Goal: Find specific page/section: Find specific page/section

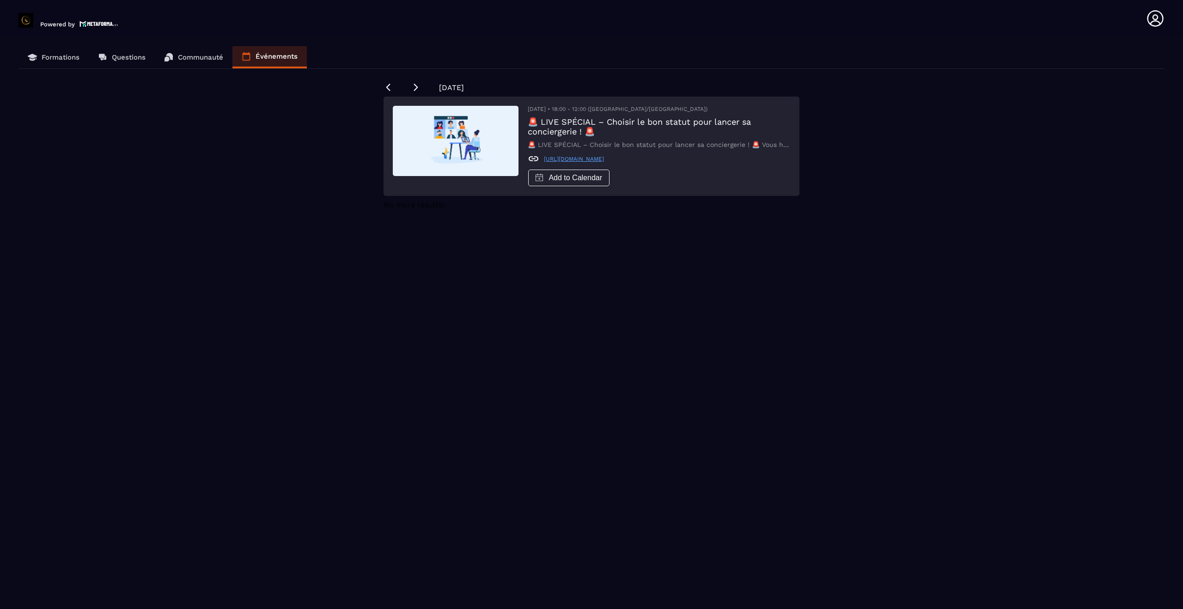
click at [55, 50] on link "Formations" at bounding box center [53, 57] width 70 height 22
